Goal: Information Seeking & Learning: Compare options

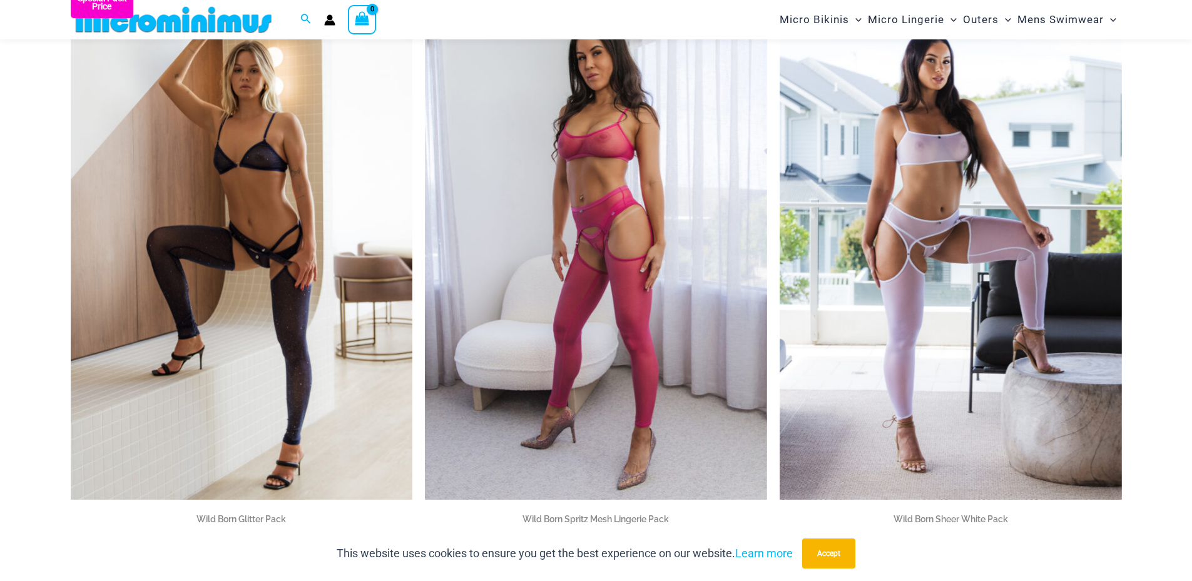
scroll to position [109, 0]
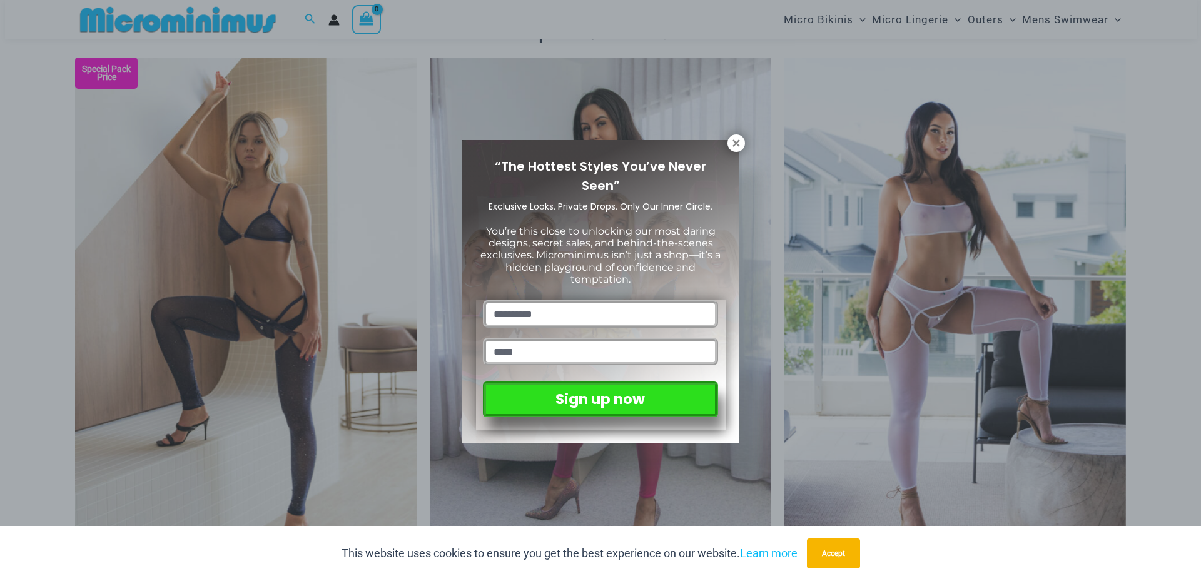
click at [739, 144] on icon at bounding box center [736, 143] width 11 height 11
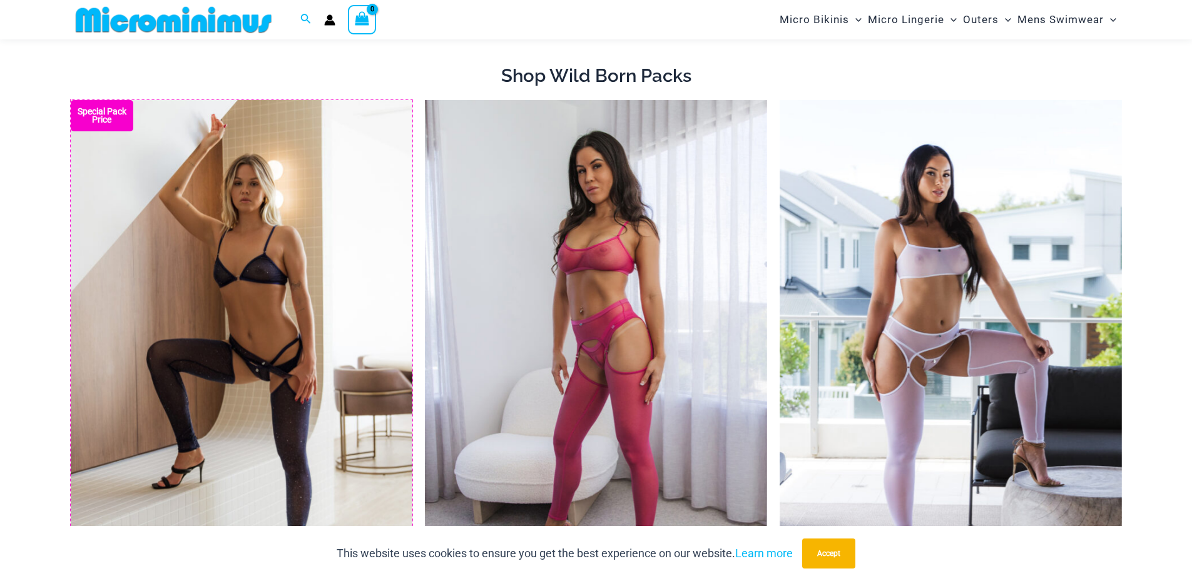
scroll to position [0, 0]
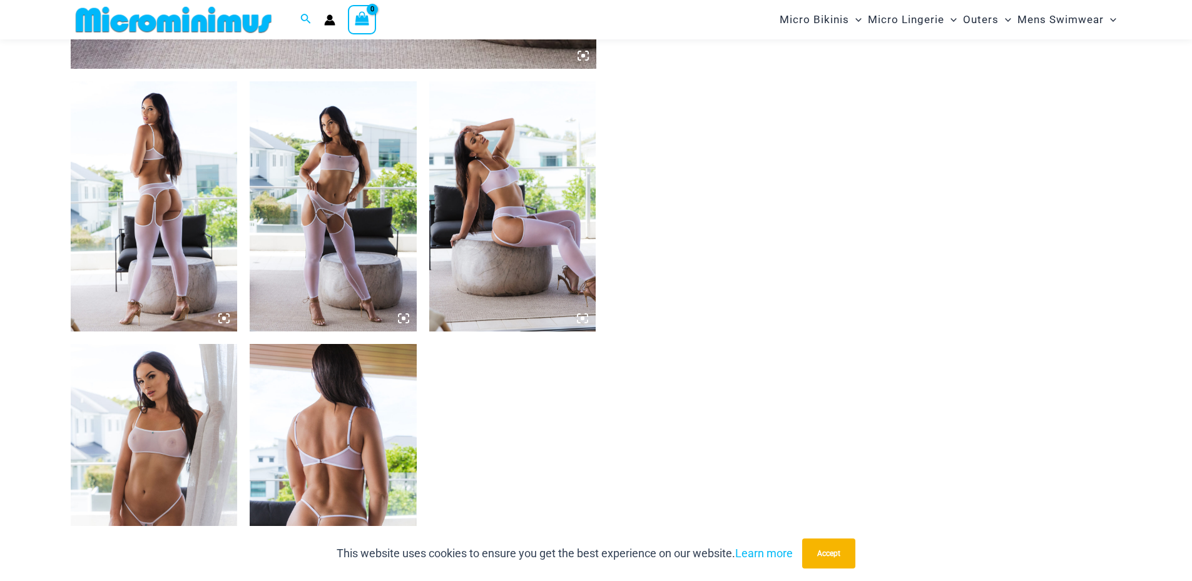
scroll to position [802, 0]
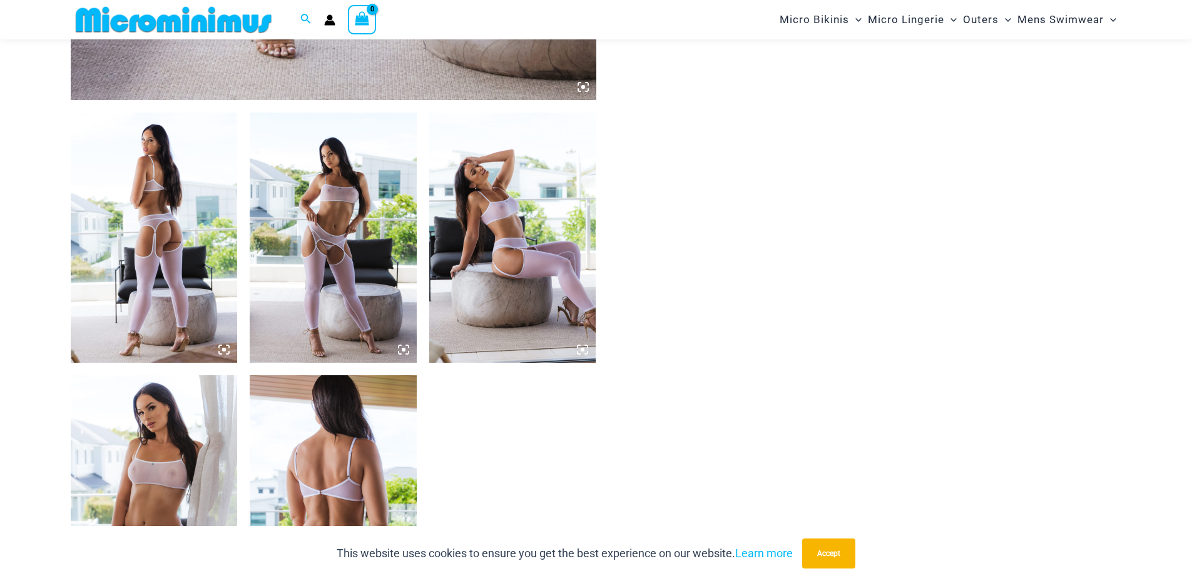
click at [184, 455] on img at bounding box center [154, 500] width 167 height 250
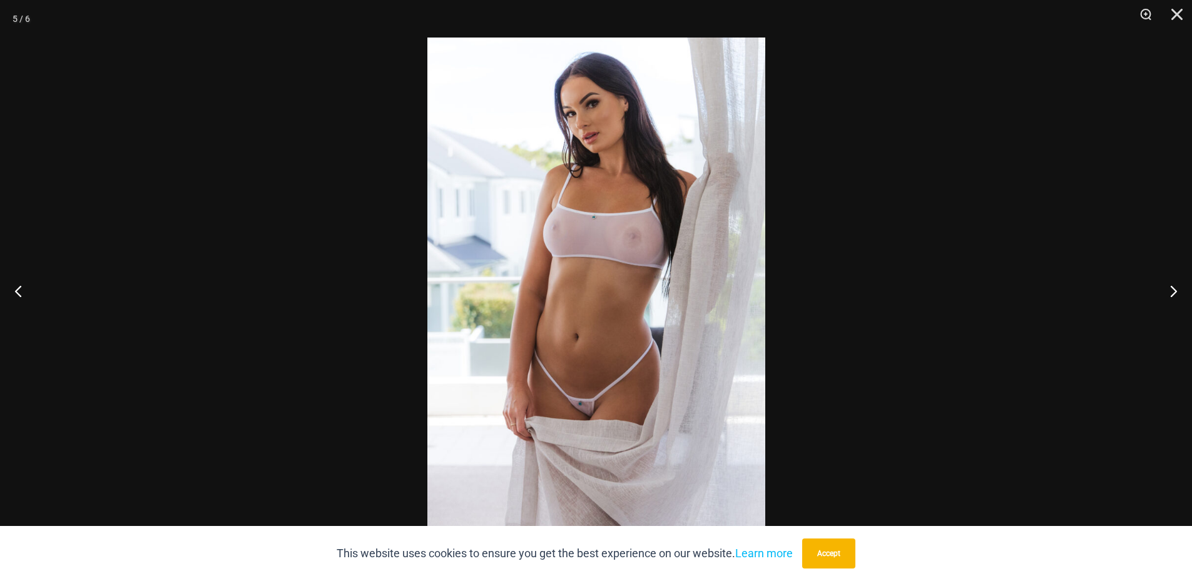
click at [640, 241] on img at bounding box center [596, 291] width 338 height 506
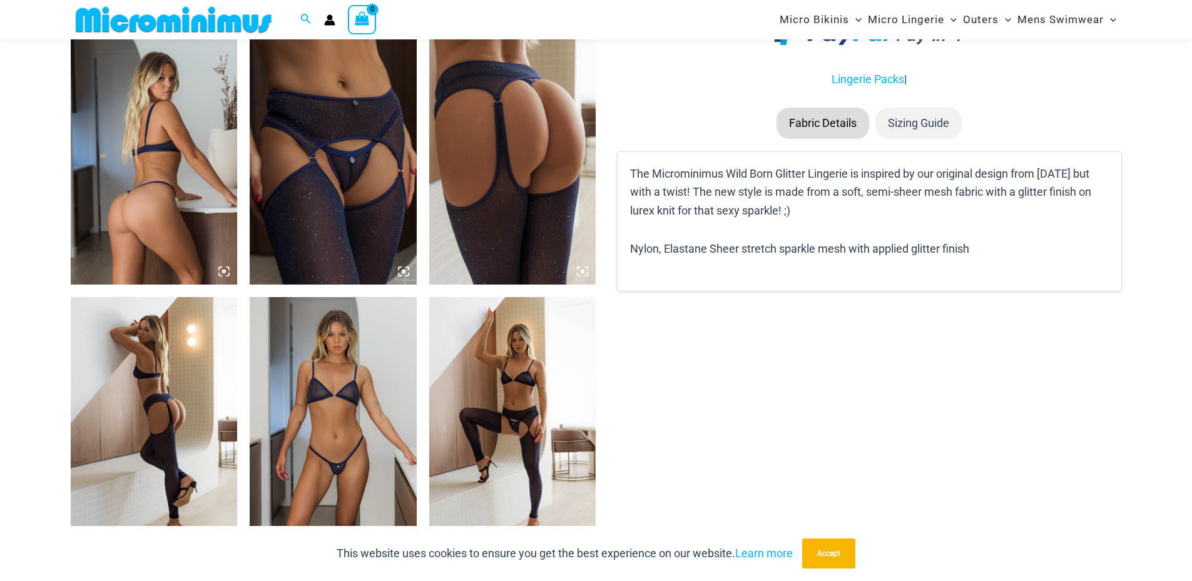
scroll to position [1177, 0]
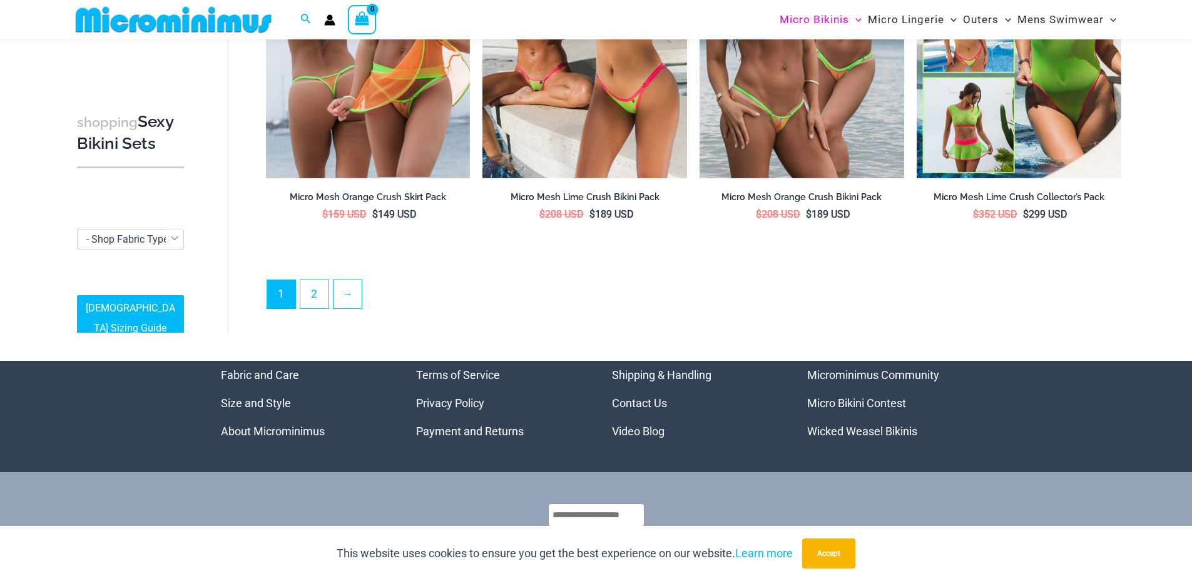
scroll to position [3104, 0]
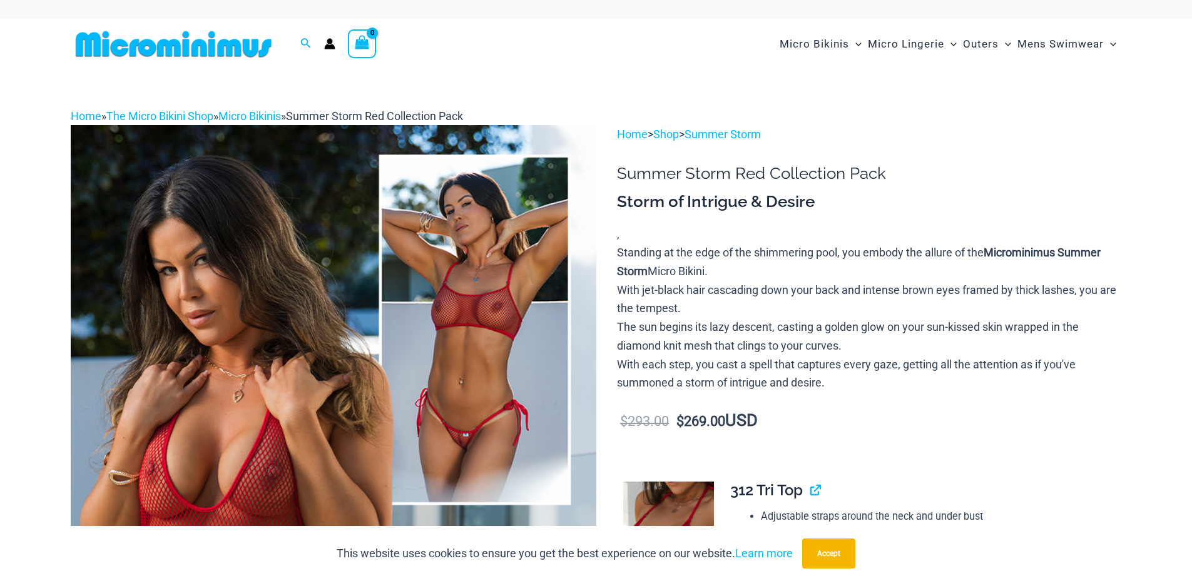
click at [209, 268] on img at bounding box center [334, 519] width 526 height 788
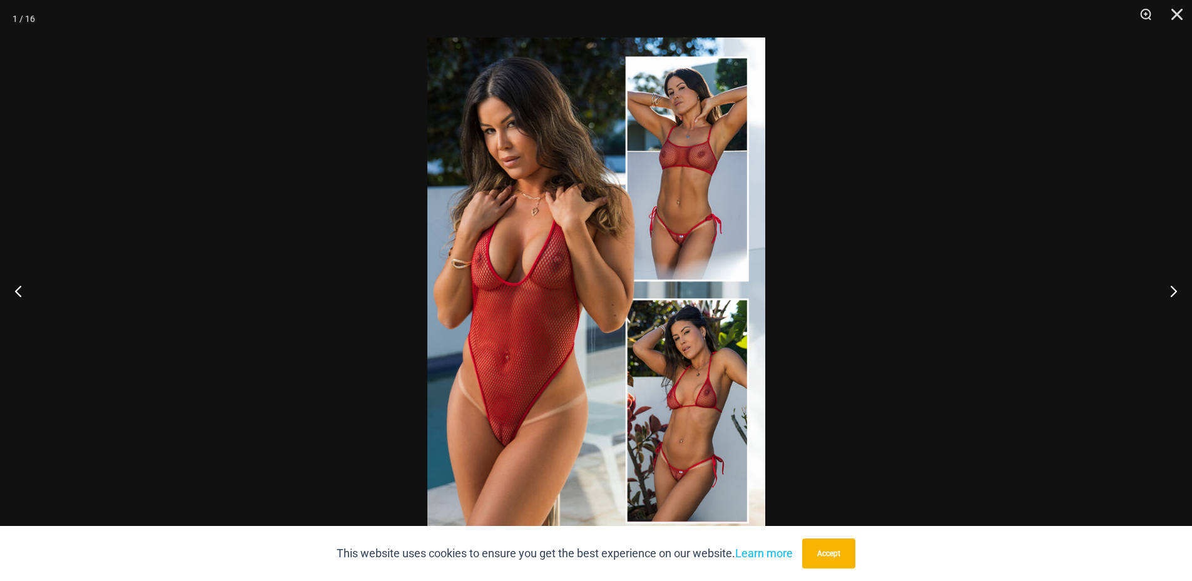
click at [1173, 291] on button "Next" at bounding box center [1168, 291] width 47 height 63
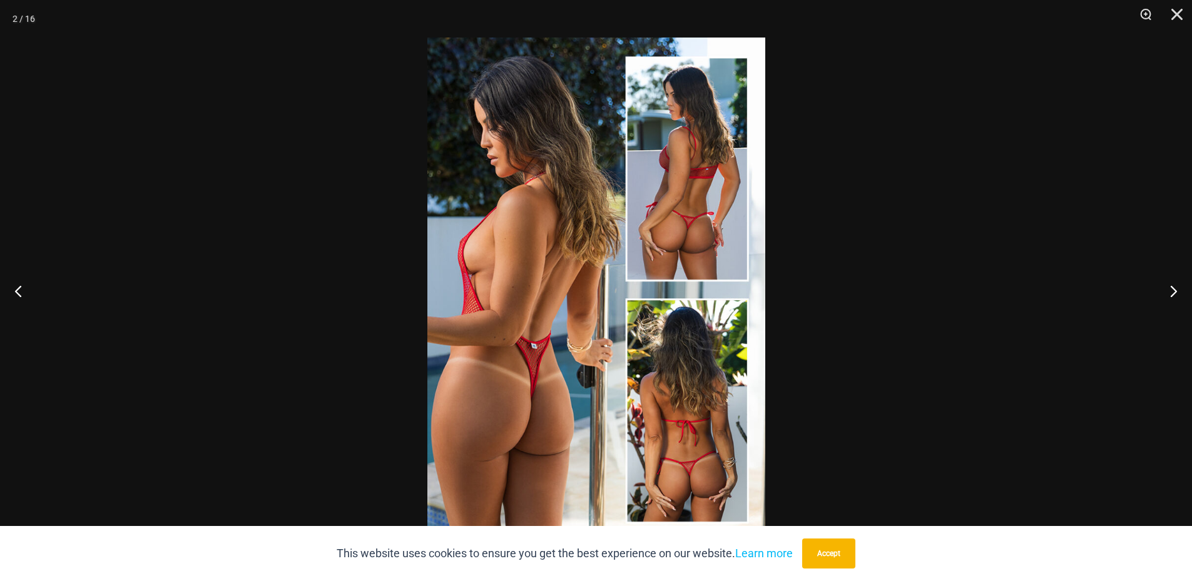
click at [1173, 291] on button "Next" at bounding box center [1168, 291] width 47 height 63
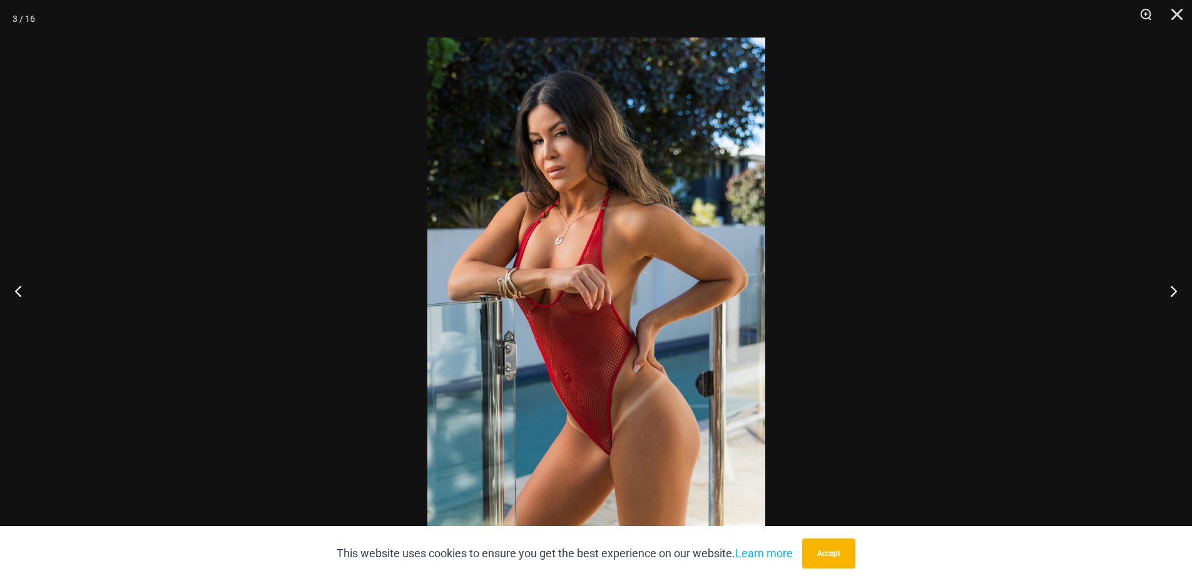
click at [590, 188] on img at bounding box center [596, 291] width 338 height 506
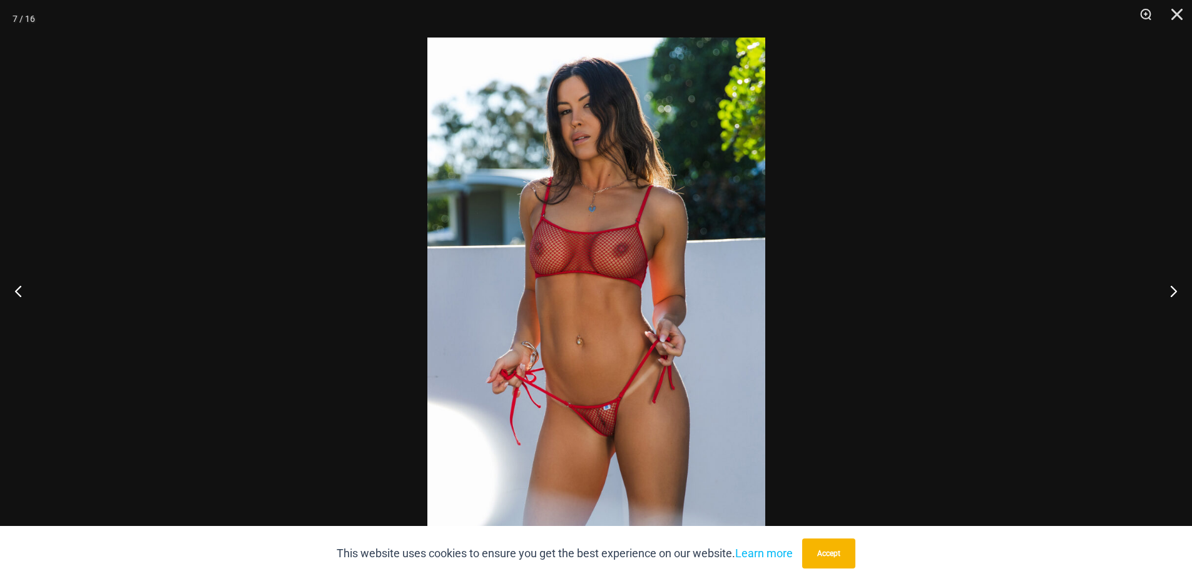
click at [664, 238] on img at bounding box center [596, 291] width 338 height 506
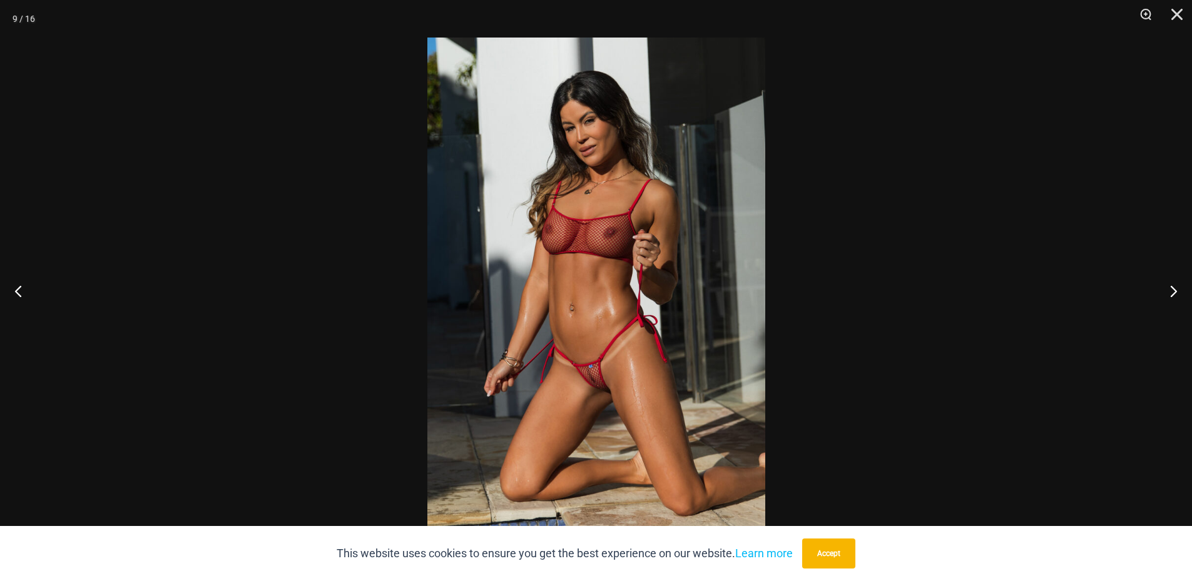
click at [617, 245] on img at bounding box center [596, 291] width 338 height 506
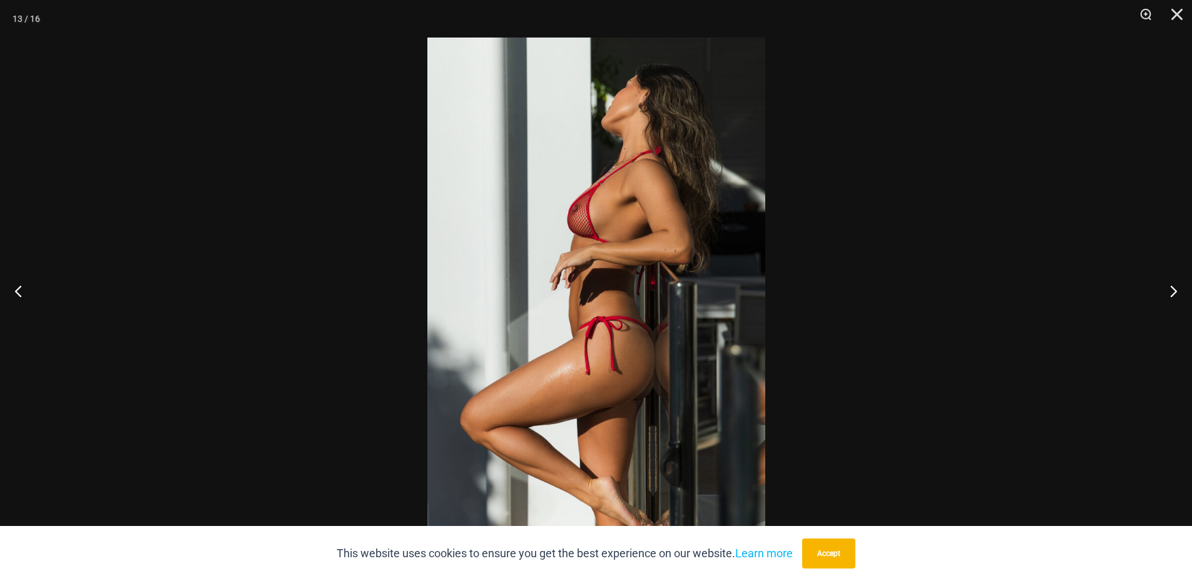
click at [583, 231] on img at bounding box center [596, 291] width 338 height 506
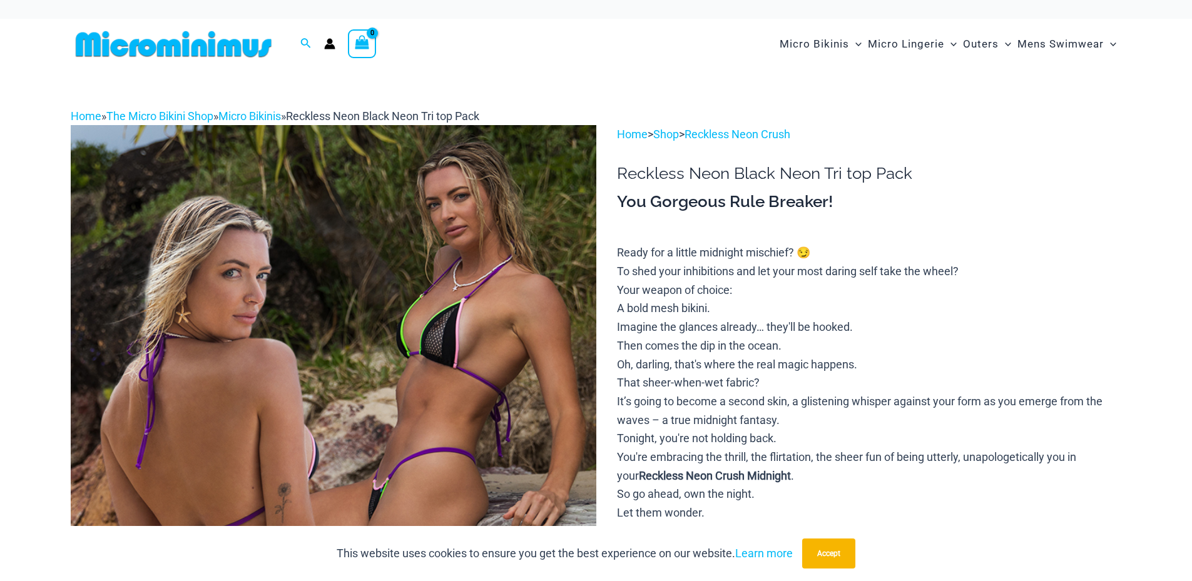
click at [347, 277] on img at bounding box center [334, 519] width 526 height 788
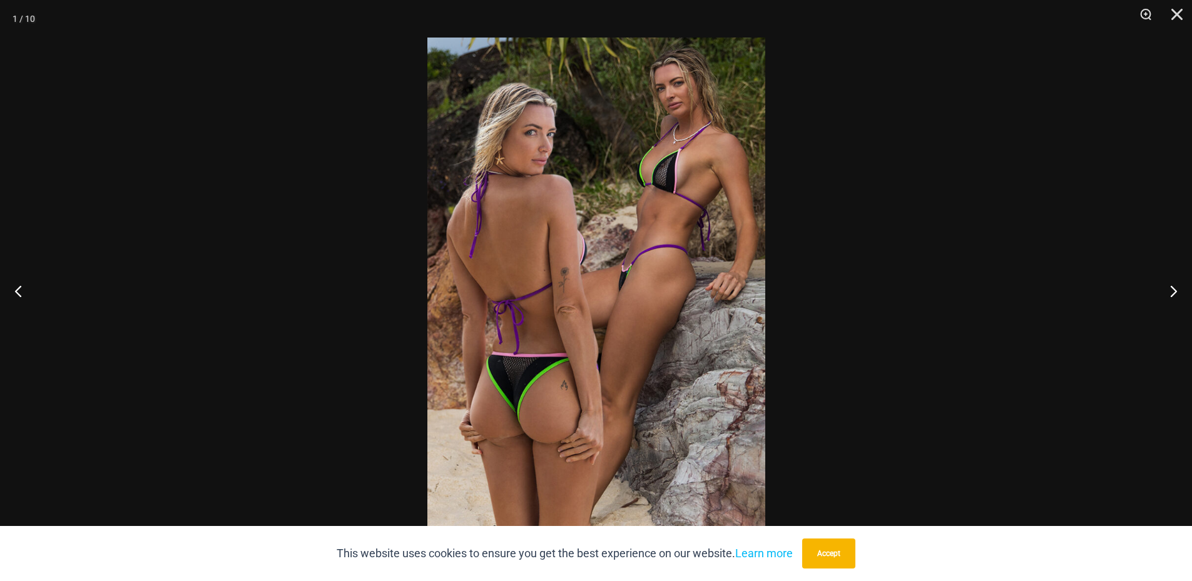
click at [1173, 289] on button "Next" at bounding box center [1168, 291] width 47 height 63
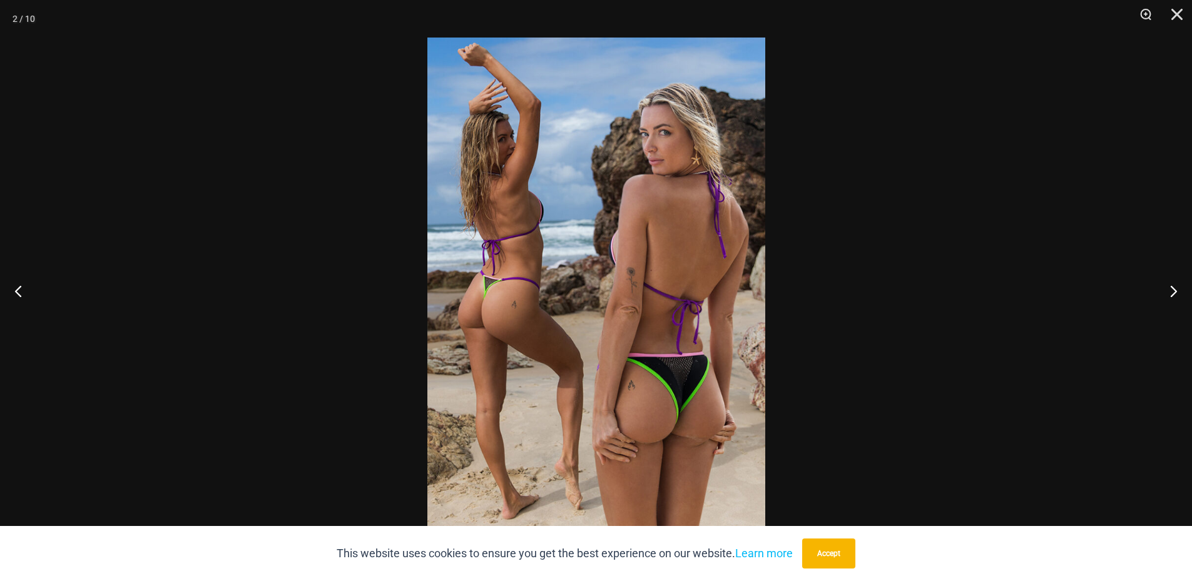
click at [1173, 289] on button "Next" at bounding box center [1168, 291] width 47 height 63
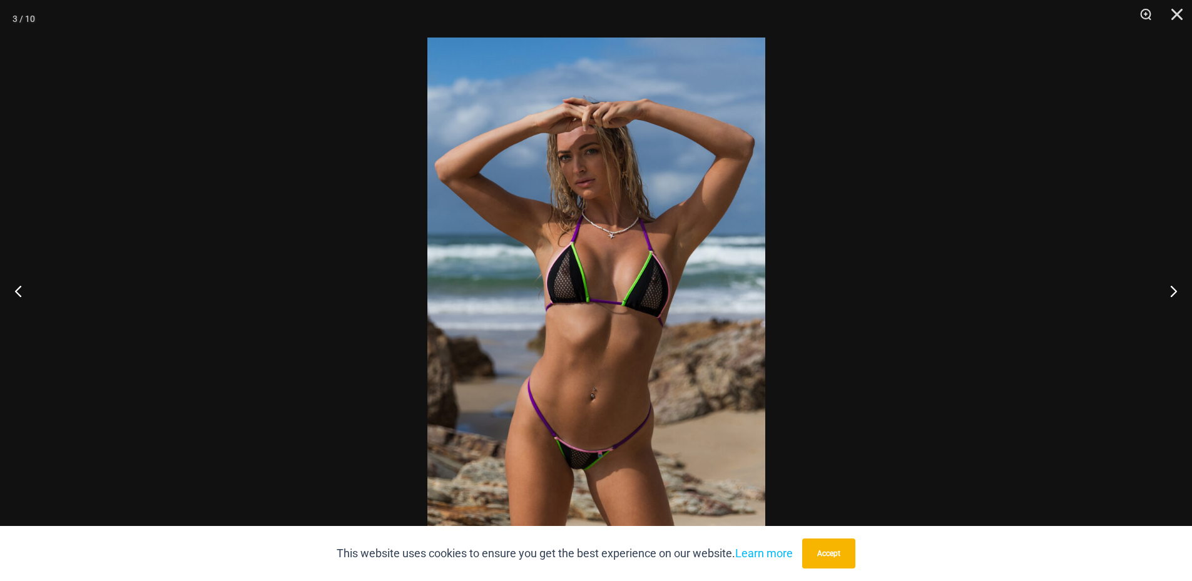
click at [1172, 289] on button "Next" at bounding box center [1168, 291] width 47 height 63
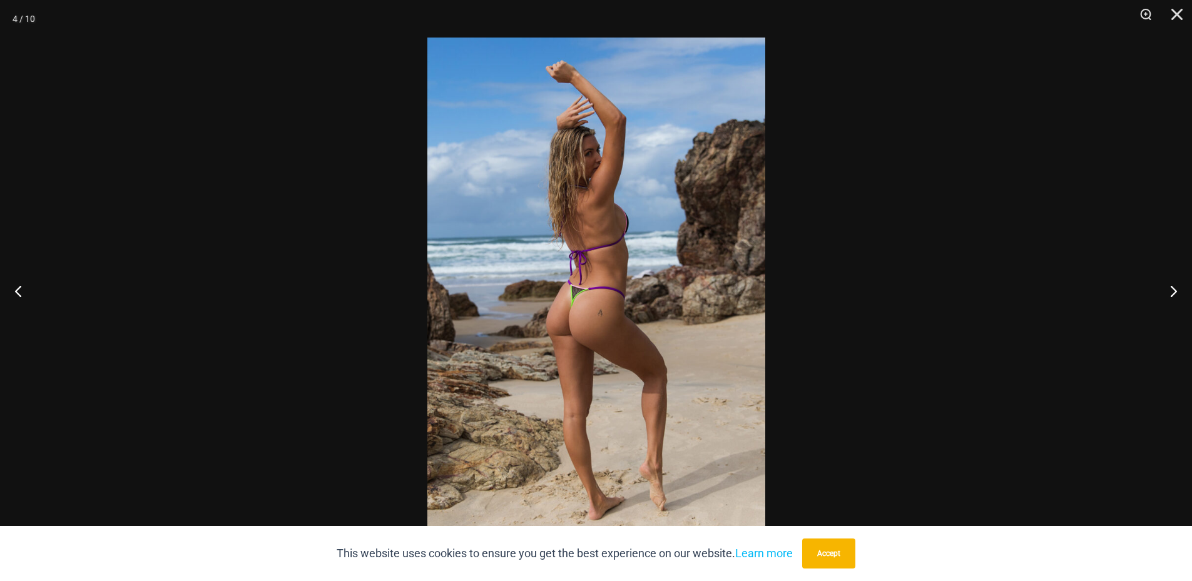
click at [1172, 289] on button "Next" at bounding box center [1168, 291] width 47 height 63
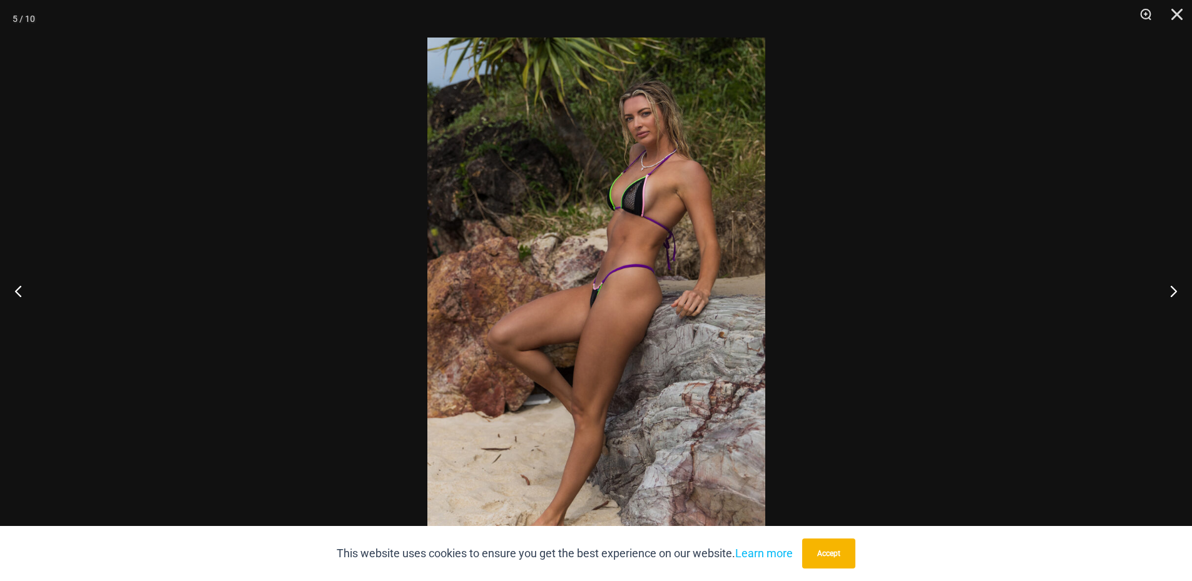
click at [1172, 289] on button "Next" at bounding box center [1168, 291] width 47 height 63
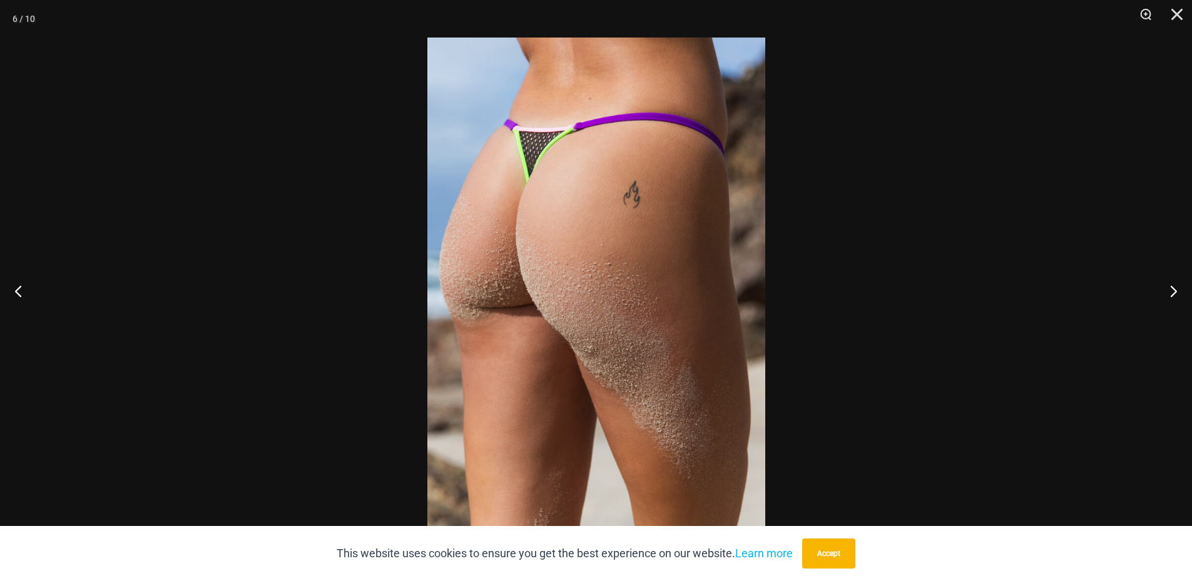
click at [1172, 289] on button "Next" at bounding box center [1168, 291] width 47 height 63
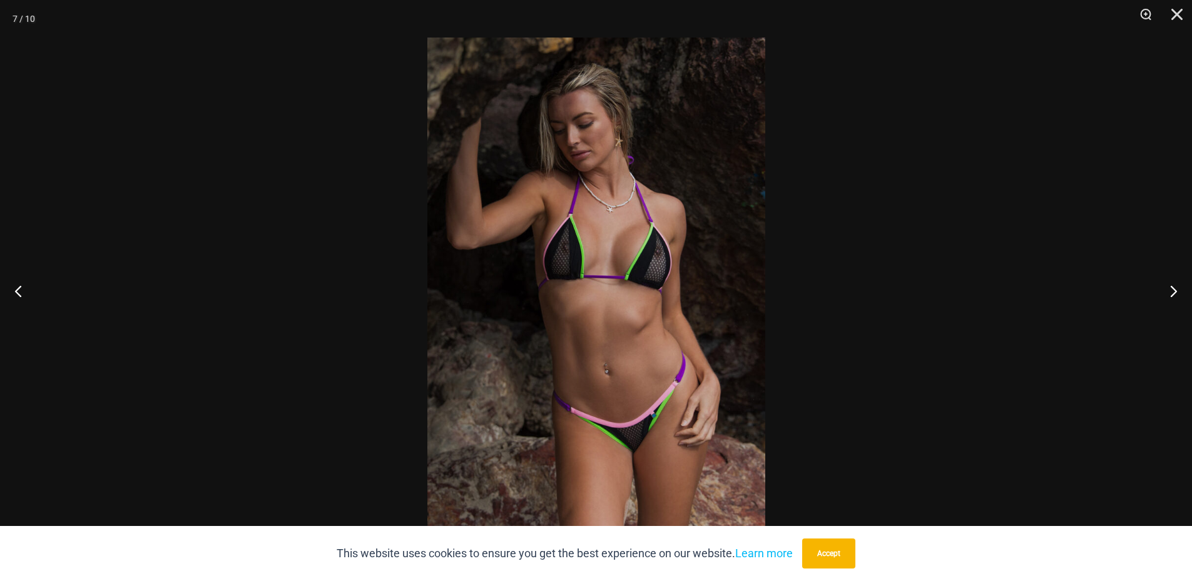
click at [1172, 289] on button "Next" at bounding box center [1168, 291] width 47 height 63
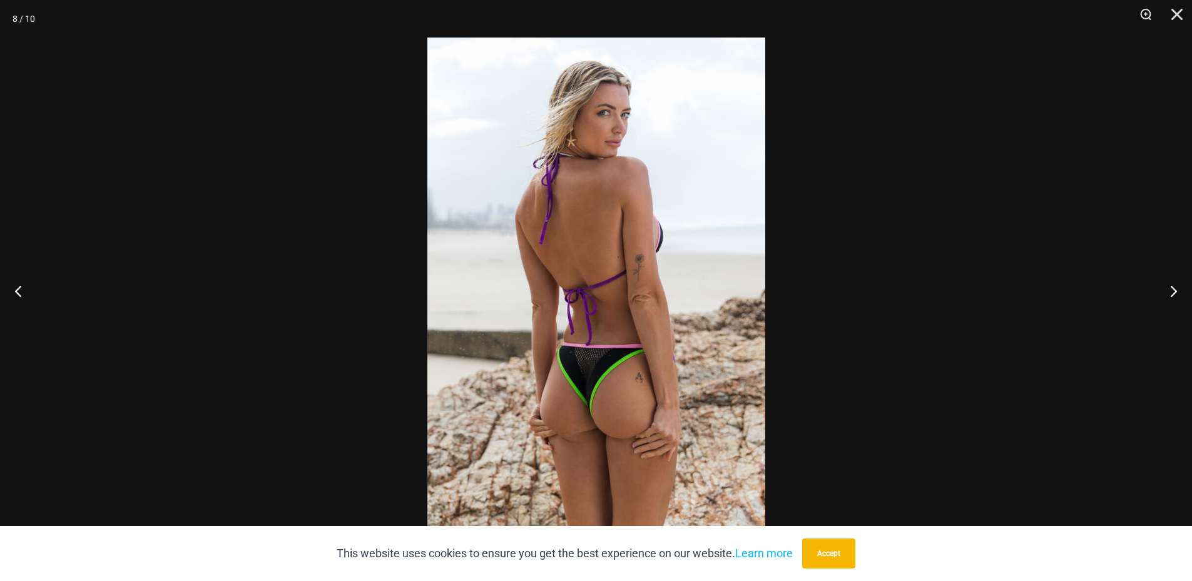
click at [1172, 289] on button "Next" at bounding box center [1168, 291] width 47 height 63
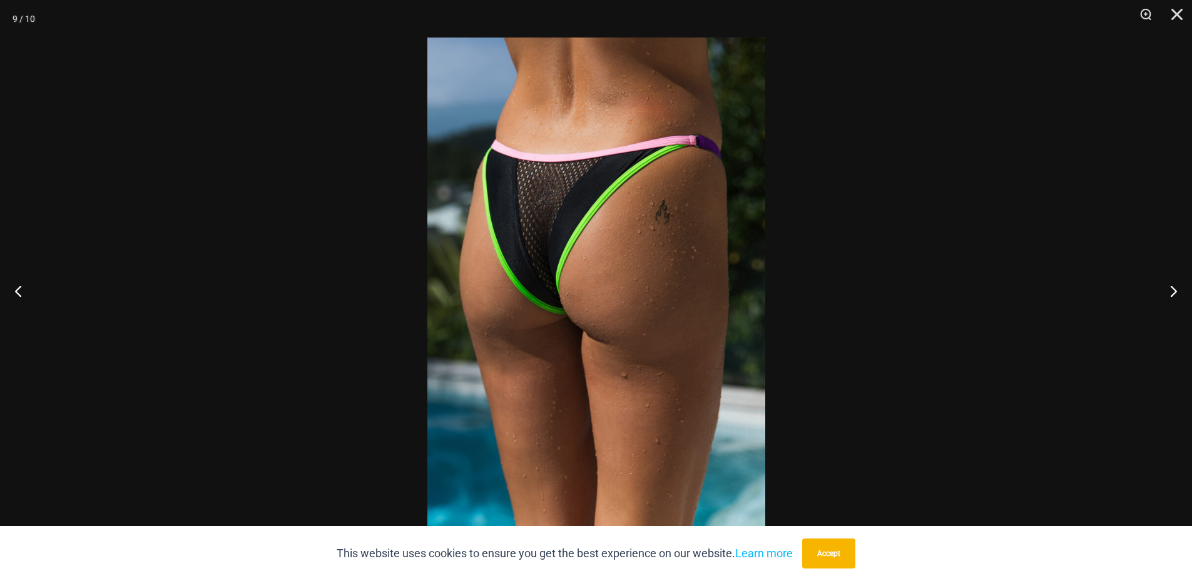
click at [1172, 289] on button "Next" at bounding box center [1168, 291] width 47 height 63
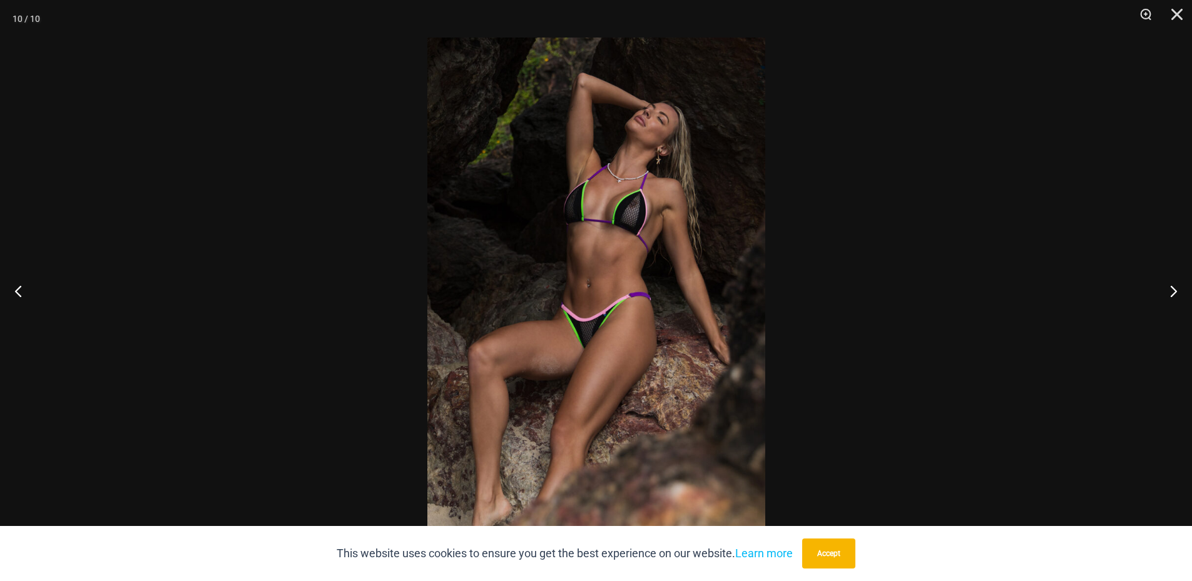
click at [1172, 289] on button "Next" at bounding box center [1168, 291] width 47 height 63
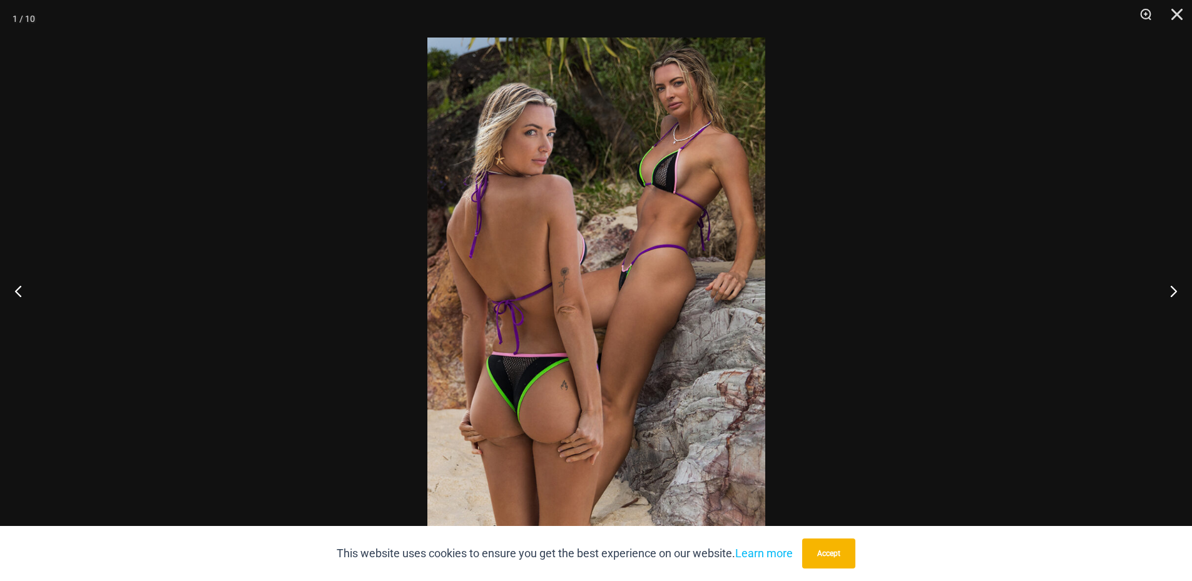
click at [1172, 289] on button "Next" at bounding box center [1168, 291] width 47 height 63
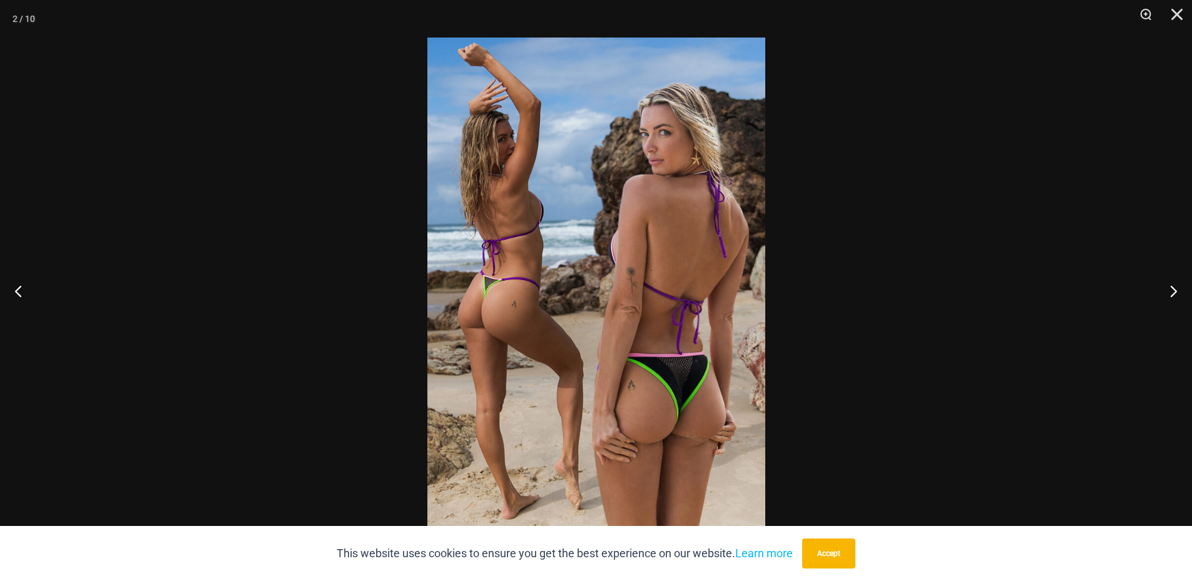
click at [1172, 289] on button "Next" at bounding box center [1168, 291] width 47 height 63
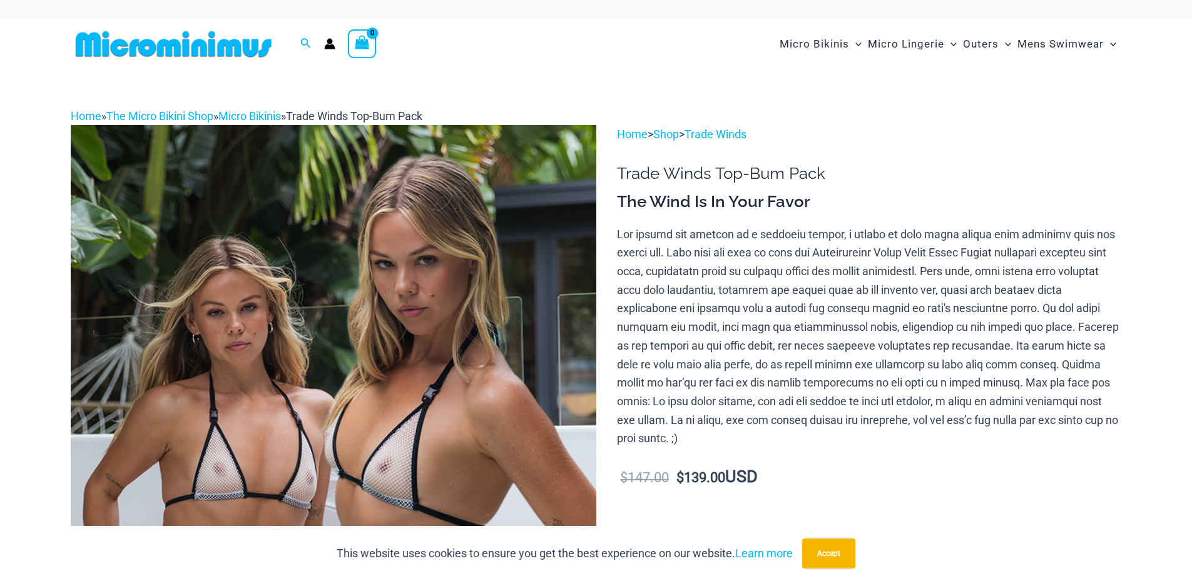
click at [422, 379] on img at bounding box center [334, 519] width 526 height 788
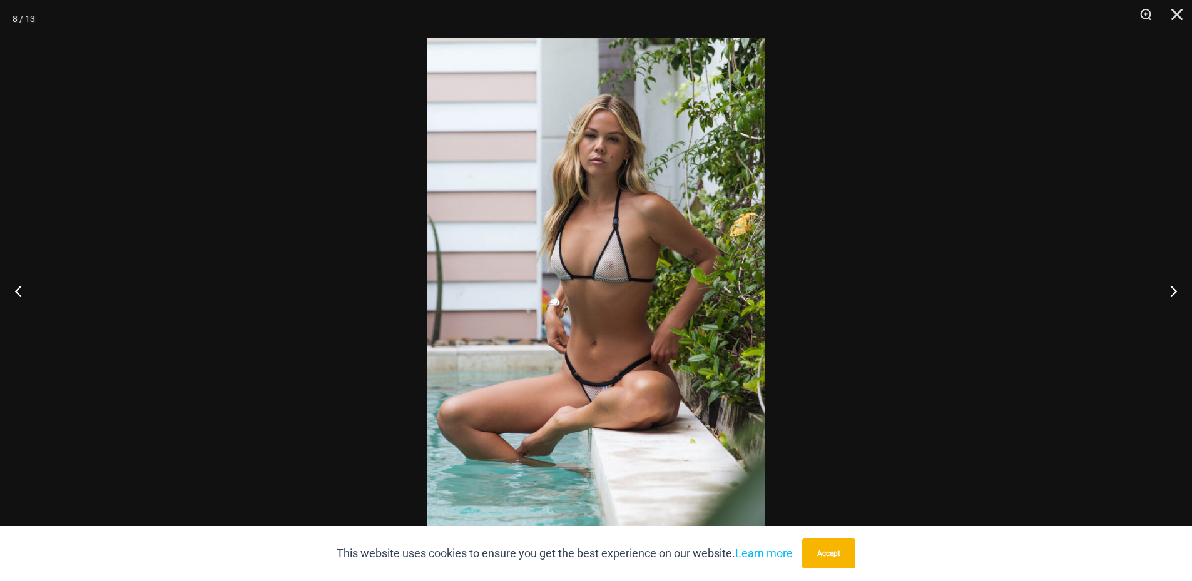
click at [669, 247] on img at bounding box center [596, 291] width 338 height 506
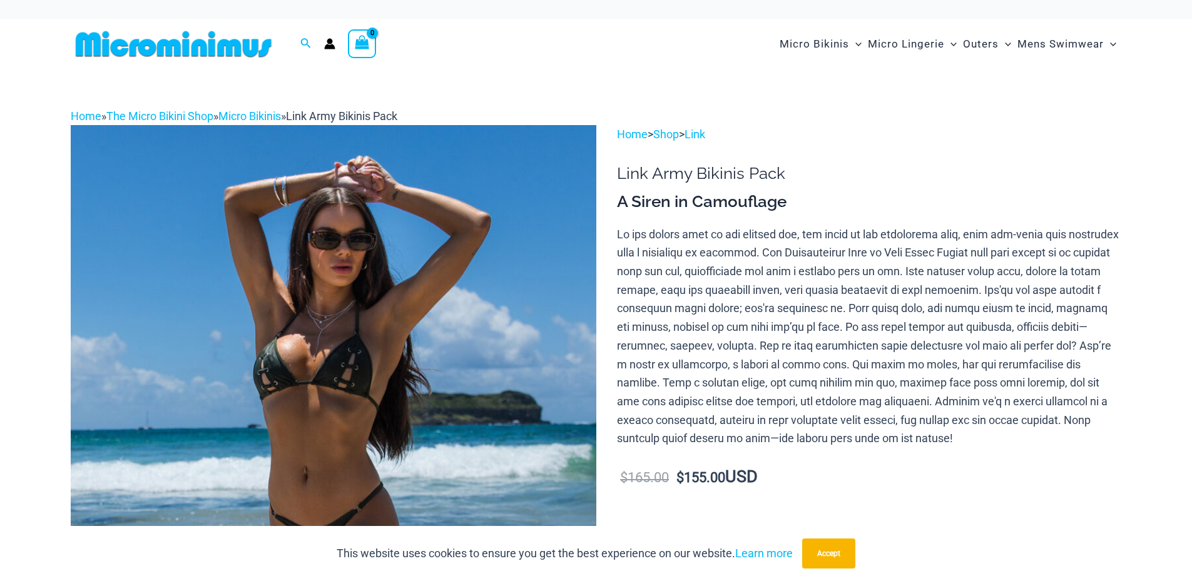
click at [392, 328] on img at bounding box center [334, 519] width 526 height 788
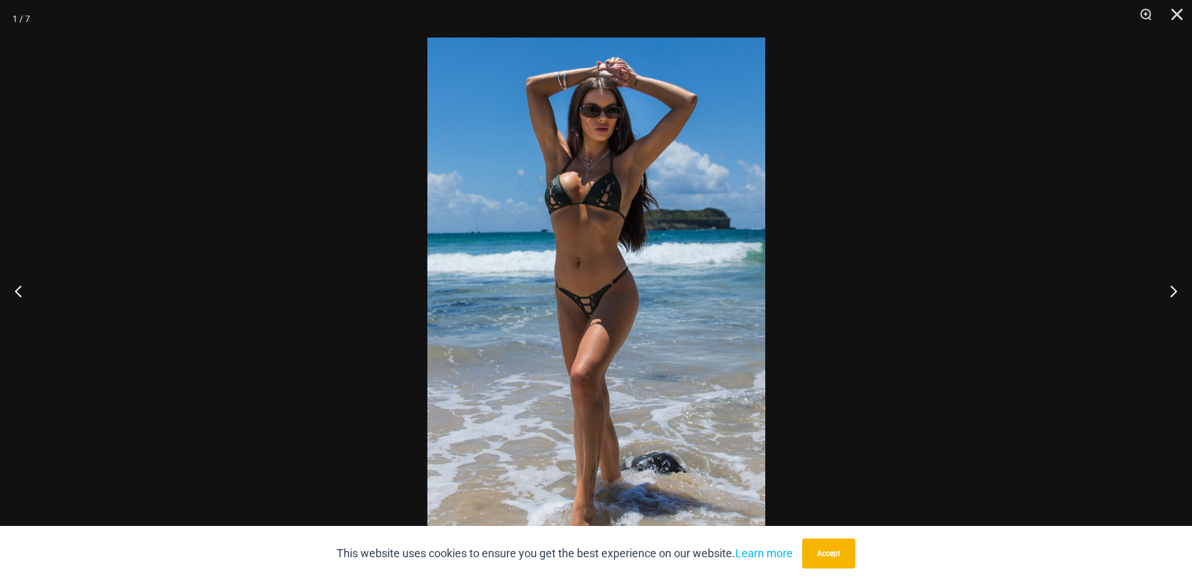
click at [611, 263] on img at bounding box center [596, 291] width 338 height 506
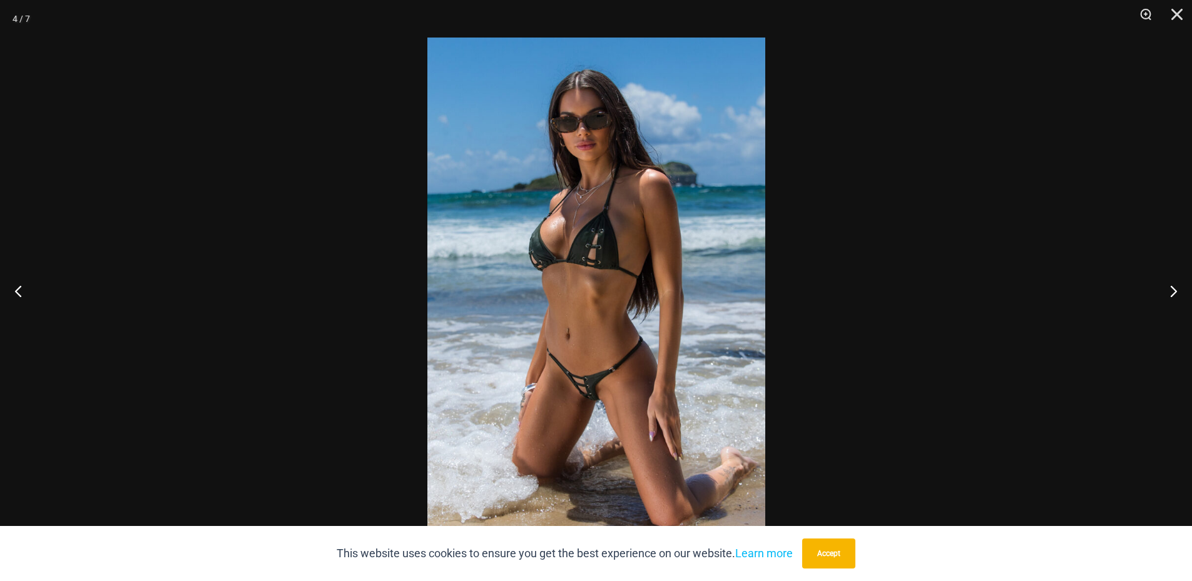
click at [611, 247] on img at bounding box center [596, 291] width 338 height 506
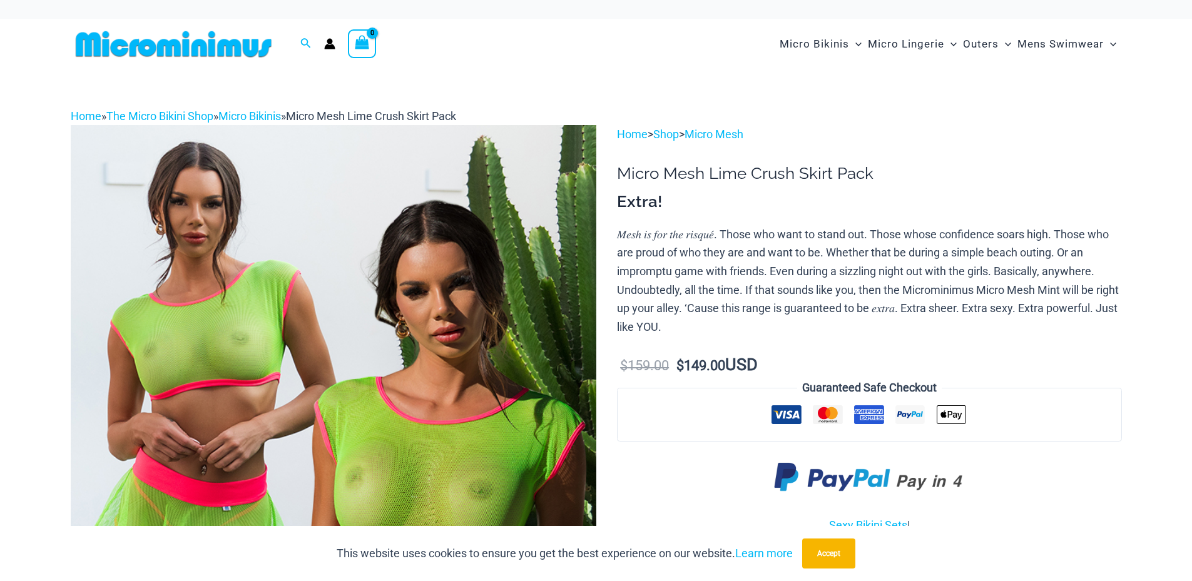
click at [469, 315] on img at bounding box center [334, 519] width 526 height 788
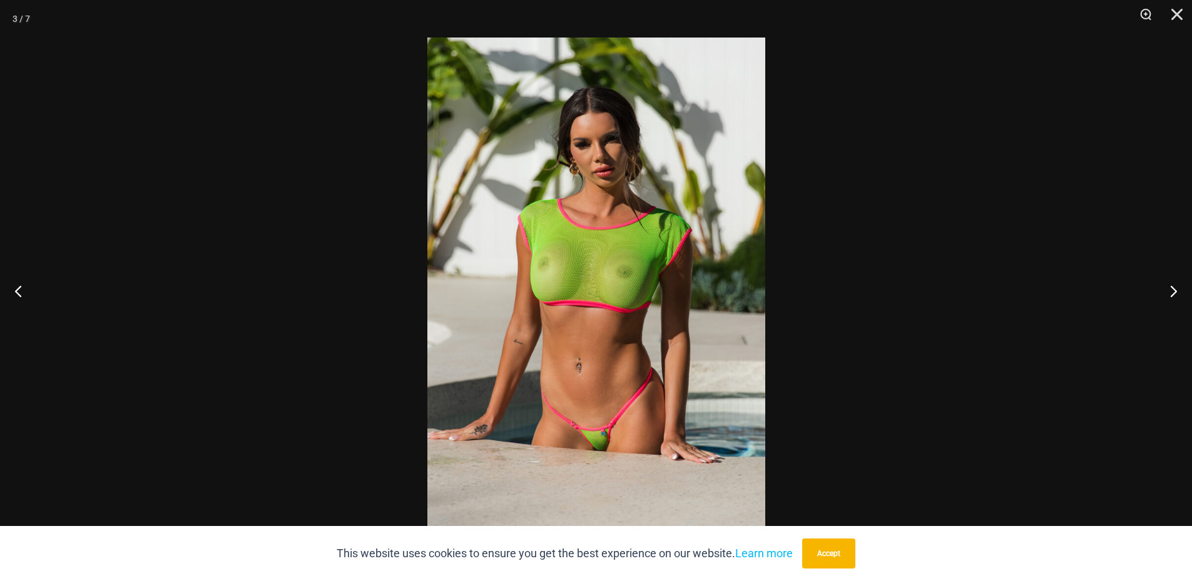
click at [603, 258] on img at bounding box center [596, 291] width 338 height 506
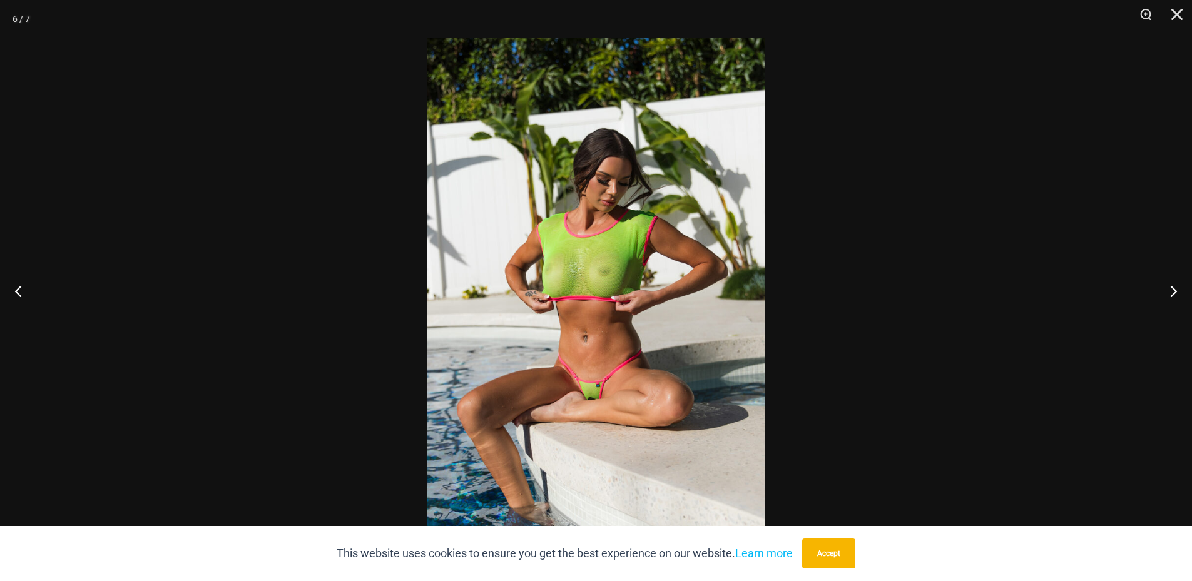
click at [611, 254] on img at bounding box center [596, 291] width 338 height 506
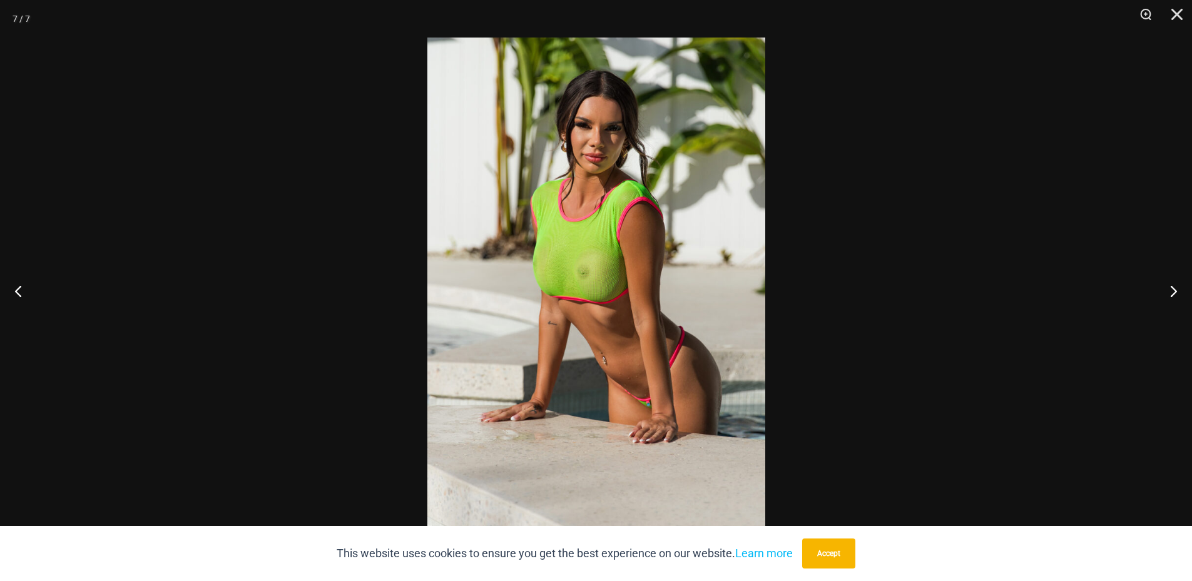
click at [629, 249] on img at bounding box center [596, 291] width 338 height 506
